Goal: Transaction & Acquisition: Purchase product/service

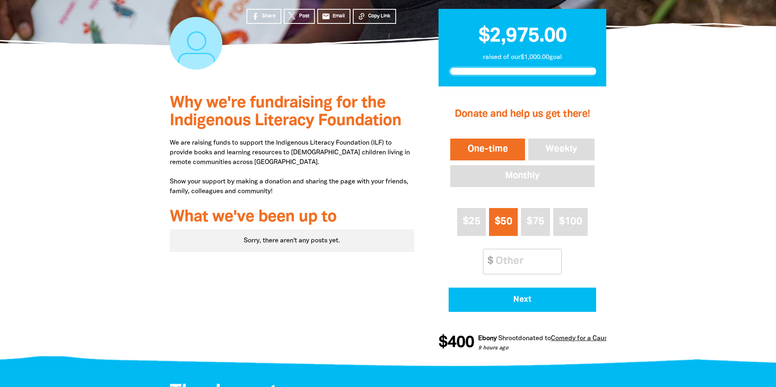
scroll to position [161, 0]
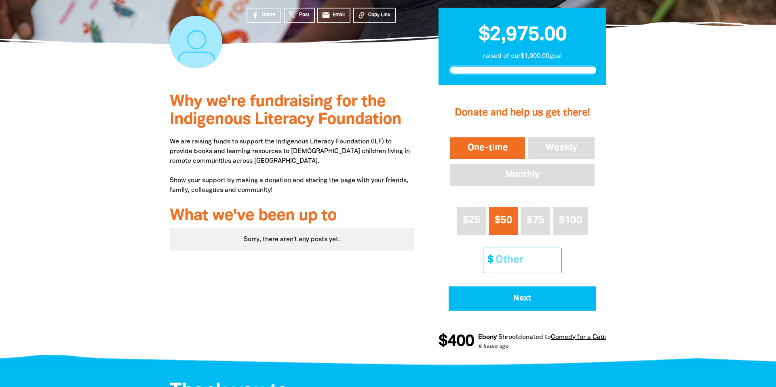
click at [518, 257] on input "Other Amount" at bounding box center [525, 260] width 71 height 25
click at [515, 259] on input "Other Amount" at bounding box center [525, 260] width 71 height 25
paste input "2875.83"
type input "2875.83"
click at [628, 259] on div "Why we're fundraising for the Indigenous Literacy Foundation We are raising fun…" at bounding box center [387, 223] width 485 height 277
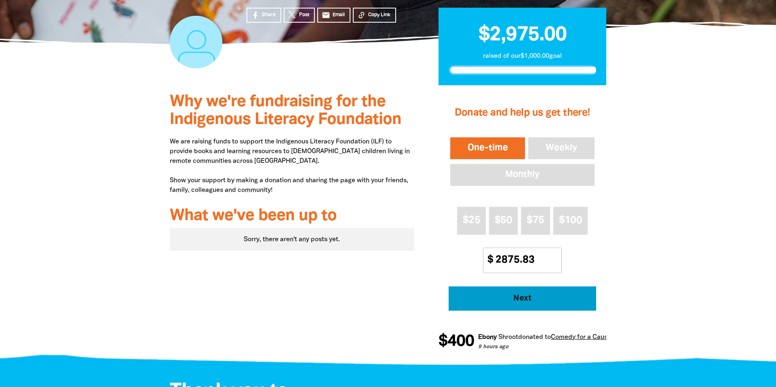
click at [556, 301] on span "Next" at bounding box center [521, 298] width 125 height 8
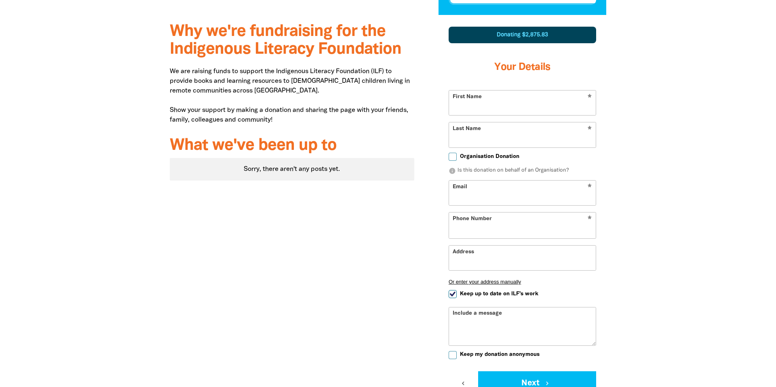
select select "AU"
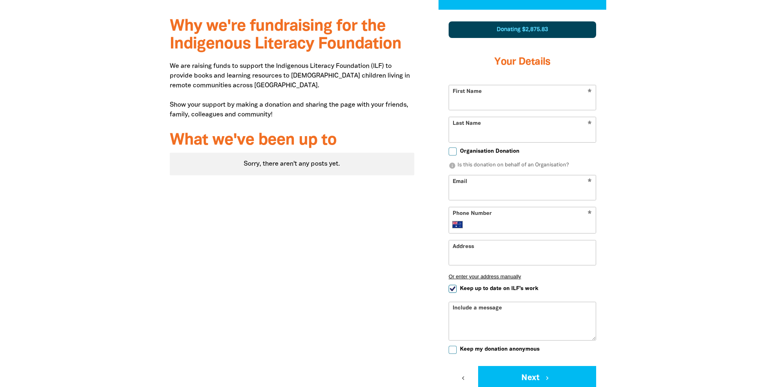
click at [486, 100] on input "First Name" at bounding box center [522, 97] width 147 height 25
type input "[PERSON_NAME]"
type input "Wakefield"
type input "[EMAIL_ADDRESS][DOMAIN_NAME]"
type input "0421 244 288"
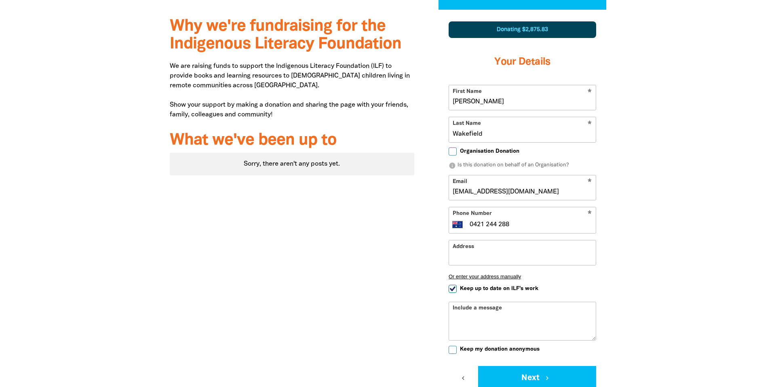
type input "[STREET_ADDRESS][PERSON_NAME]"
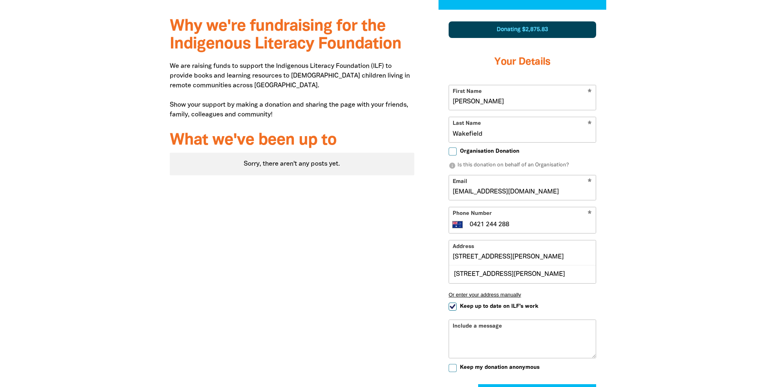
click at [451, 151] on input "Organisation Donation" at bounding box center [452, 151] width 8 height 8
checkbox input "true"
select select "AU"
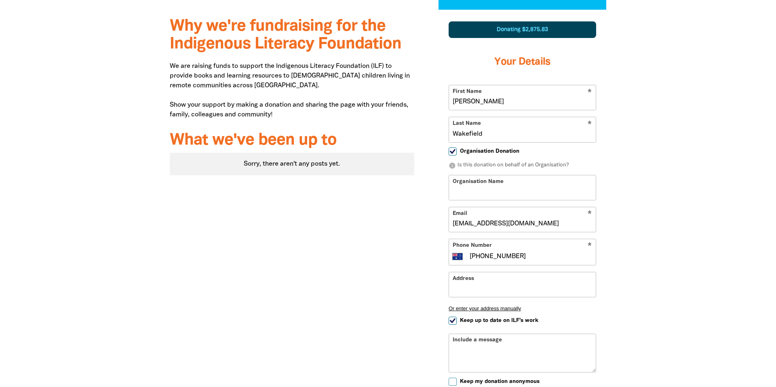
click at [486, 191] on input "Organisation Name" at bounding box center [522, 187] width 147 height 25
type input "Comedy For A Cause"
type input "[EMAIL_ADDRESS][DOMAIN_NAME]"
type input "[PHONE_NUMBER]"
type input "[STREET_ADDRESS]"
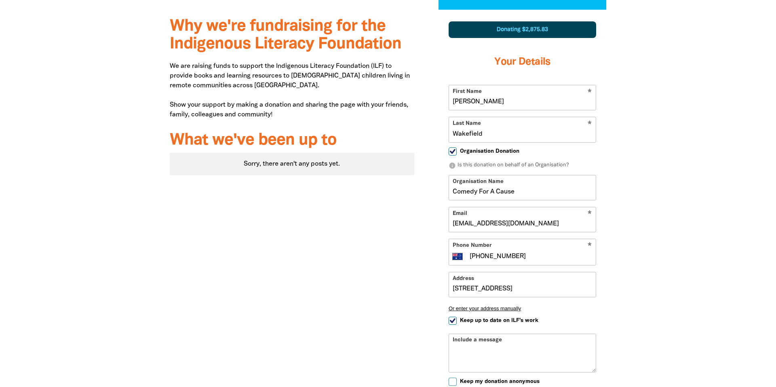
type input "[PHONE_NUMBER]"
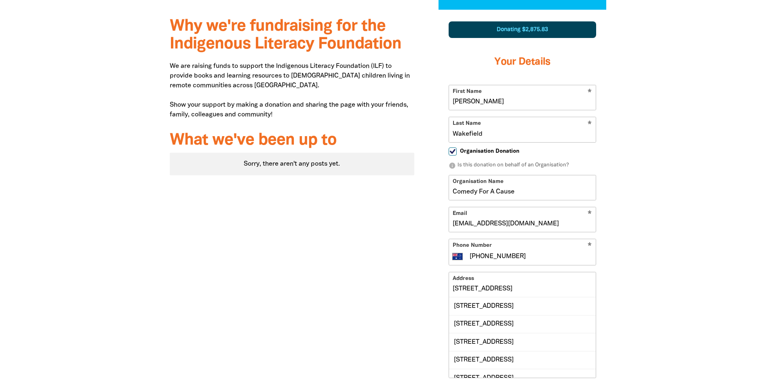
click at [619, 280] on div "Why we're fundraising for the Indigenous Literacy Foundation We are raising fun…" at bounding box center [387, 282] width 485 height 545
click at [575, 256] on input "[PHONE_NUMBER]" at bounding box center [531, 257] width 124 height 10
click at [638, 259] on div at bounding box center [388, 282] width 776 height 545
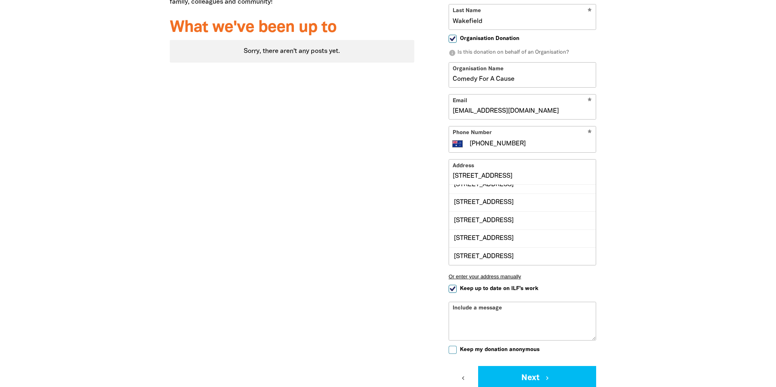
scroll to position [0, 0]
click at [536, 172] on input "[STREET_ADDRESS]" at bounding box center [522, 172] width 147 height 25
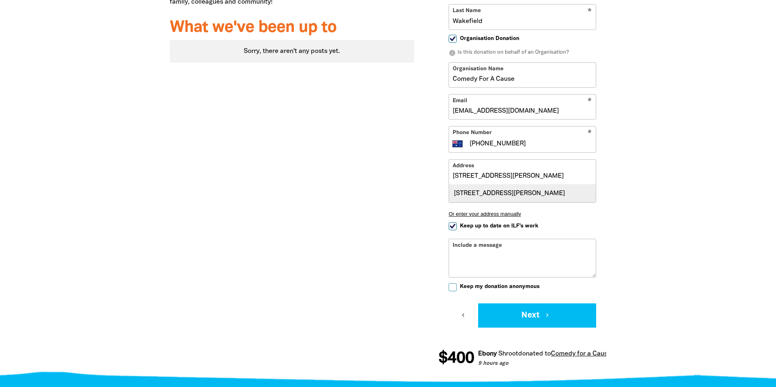
click at [544, 198] on div "[STREET_ADDRESS][PERSON_NAME]" at bounding box center [522, 193] width 147 height 17
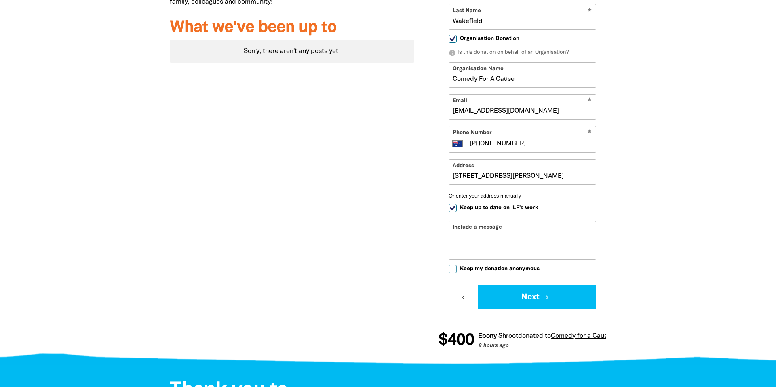
type input "[STREET_ADDRESS][PERSON_NAME]"
click at [608, 186] on div "1 2 3 Donating $2,875.83 Your Details * First Name [PERSON_NAME] * Last Name [P…" at bounding box center [522, 129] width 192 height 464
click at [569, 236] on textarea "Include a message" at bounding box center [522, 246] width 147 height 26
type textarea "Invoice KA6925"
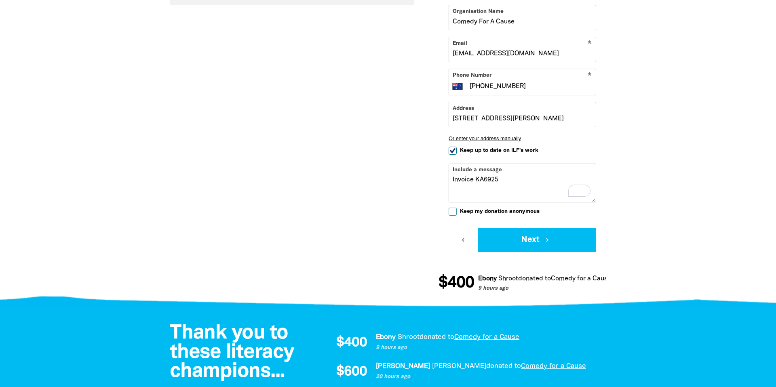
scroll to position [420, 0]
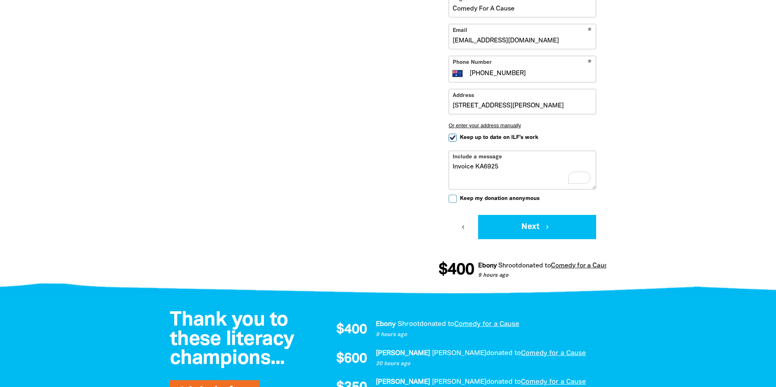
click at [451, 197] on input "Keep my donation anonymous" at bounding box center [452, 199] width 8 height 8
checkbox input "true"
click at [545, 228] on icon "chevron_right" at bounding box center [547, 226] width 7 height 7
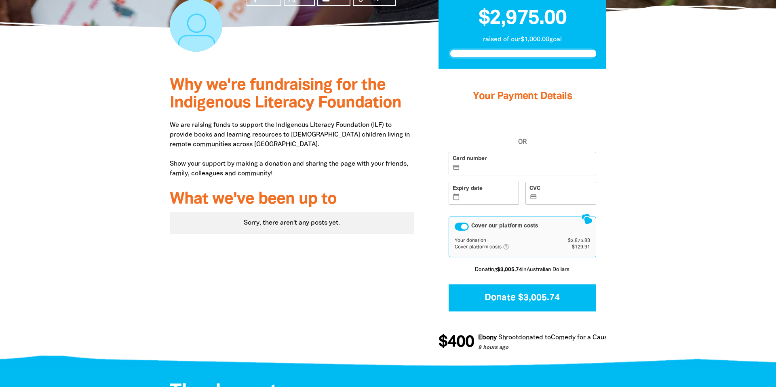
scroll to position [176, 0]
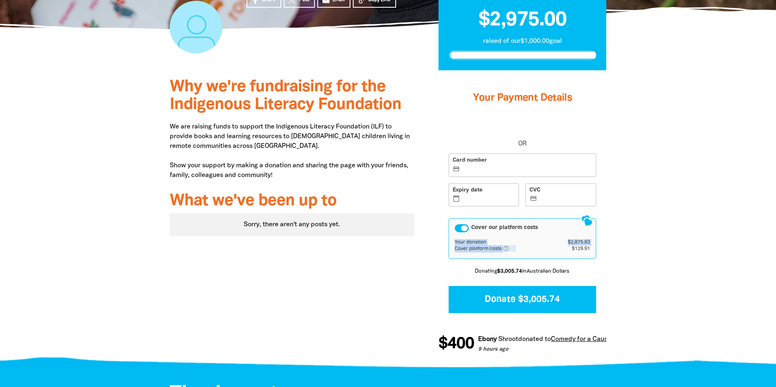
drag, startPoint x: 571, startPoint y: 246, endPoint x: 617, endPoint y: 248, distance: 46.1
click at [617, 248] on div "1 2 3 Your Payment Details OR Card number credit_card Expiry date calendar_toda…" at bounding box center [522, 217] width 192 height 294
copy table "Your donation $2,875.83 Cover platform costs help_outlined Adding this small pe…"
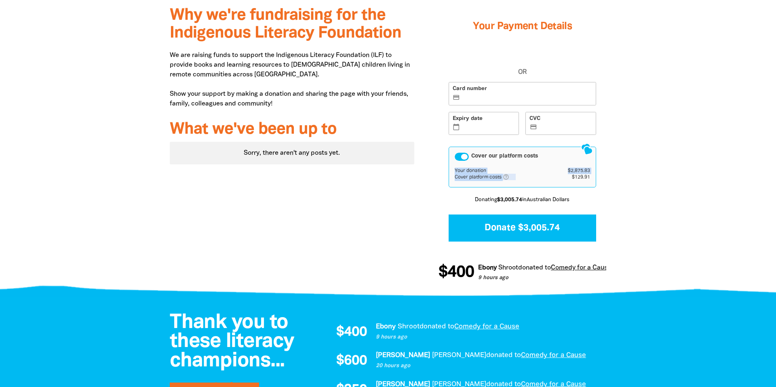
scroll to position [248, 0]
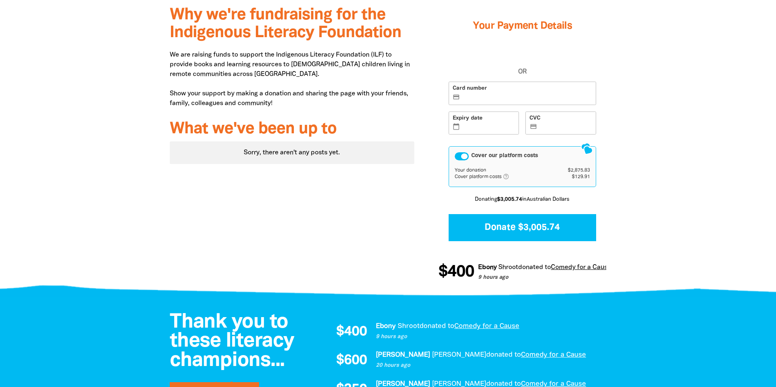
click at [636, 211] on div at bounding box center [388, 145] width 776 height 294
